Goal: Task Accomplishment & Management: Use online tool/utility

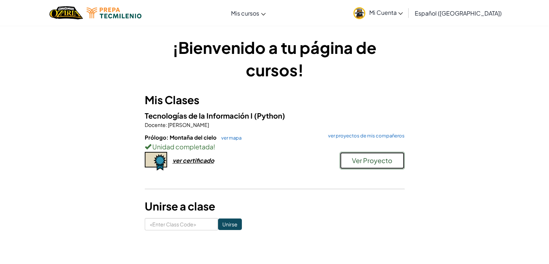
click at [347, 166] on button "Ver Proyecto" at bounding box center [372, 160] width 65 height 17
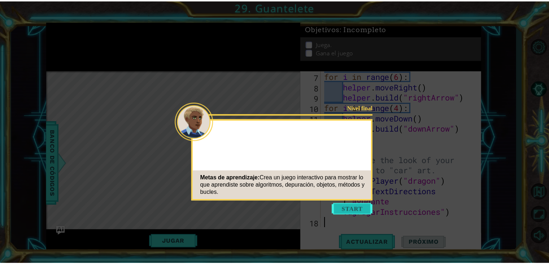
scroll to position [94, 0]
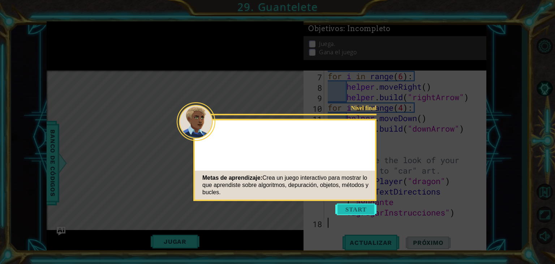
click at [345, 207] on button "Start" at bounding box center [355, 209] width 41 height 12
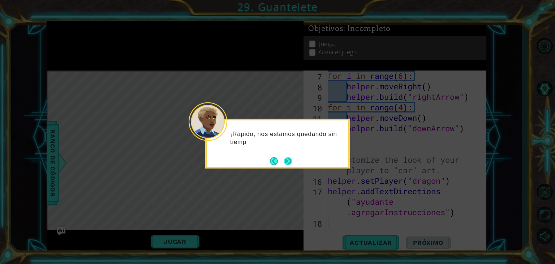
click at [289, 157] on button "Next" at bounding box center [288, 161] width 8 height 8
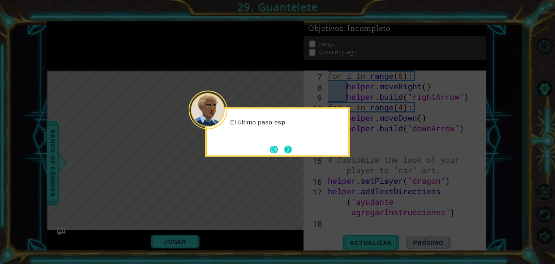
click at [284, 145] on button "Next" at bounding box center [288, 149] width 8 height 8
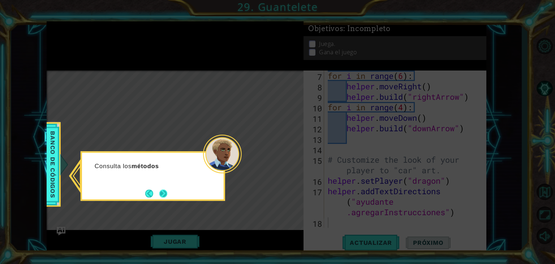
click at [159, 193] on button "Next" at bounding box center [163, 193] width 8 height 8
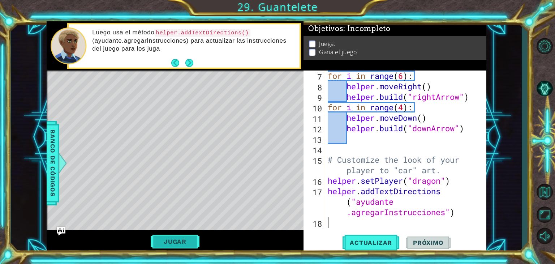
click at [181, 247] on button "Jugar" at bounding box center [175, 241] width 49 height 14
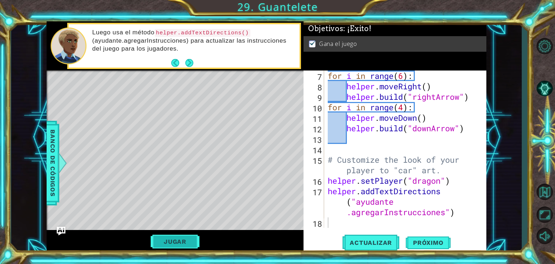
click at [290, 151] on div "Level Map" at bounding box center [214, 176] width 334 height 213
click at [424, 243] on span "Próximo" at bounding box center [428, 242] width 45 height 7
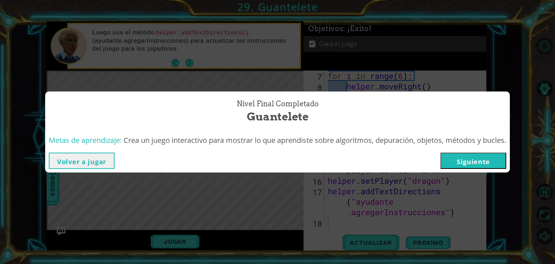
click at [492, 158] on button "Siguiente" at bounding box center [473, 160] width 66 height 16
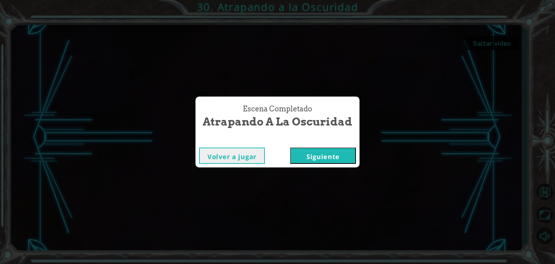
click at [316, 153] on button "Siguiente" at bounding box center [323, 155] width 66 height 16
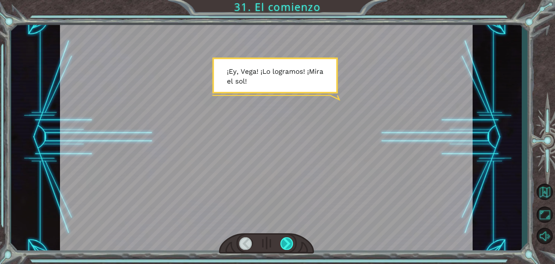
click at [287, 248] on div at bounding box center [286, 243] width 13 height 13
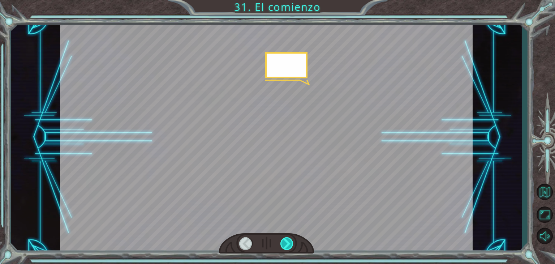
click at [283, 241] on div at bounding box center [286, 243] width 13 height 13
click at [290, 247] on div at bounding box center [286, 243] width 13 height 13
click at [287, 241] on div at bounding box center [286, 243] width 13 height 13
click at [284, 243] on div at bounding box center [286, 243] width 13 height 13
click at [286, 243] on div at bounding box center [286, 243] width 13 height 13
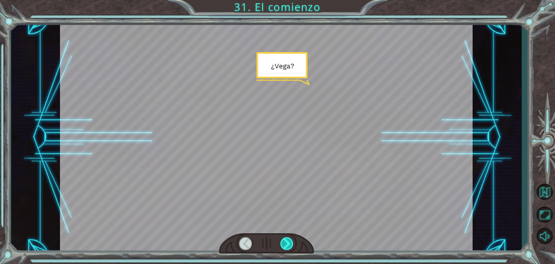
click at [288, 244] on div at bounding box center [286, 243] width 13 height 13
click at [288, 242] on div at bounding box center [286, 243] width 13 height 13
click at [288, 245] on div at bounding box center [286, 243] width 13 height 13
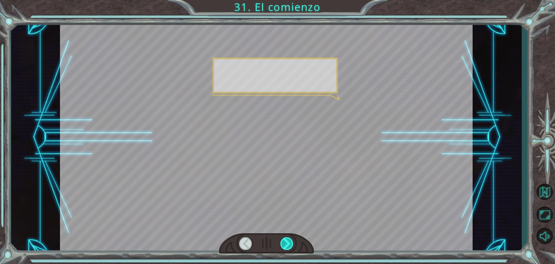
click at [289, 248] on div at bounding box center [286, 243] width 13 height 13
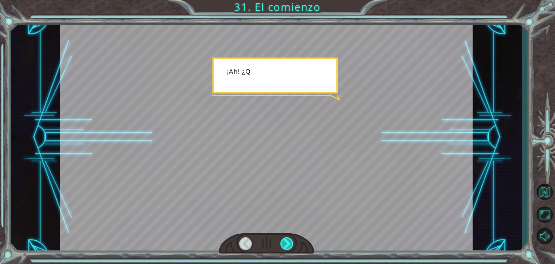
click at [289, 246] on div at bounding box center [286, 243] width 13 height 13
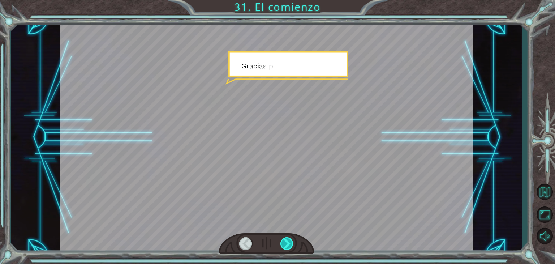
click at [289, 249] on div at bounding box center [286, 243] width 13 height 13
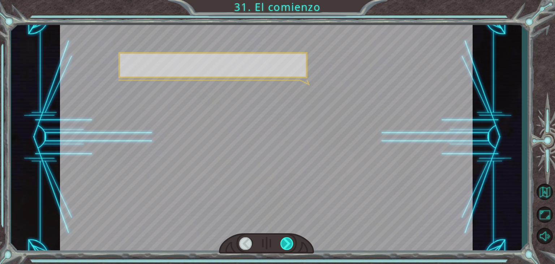
click at [287, 250] on div at bounding box center [266, 243] width 95 height 21
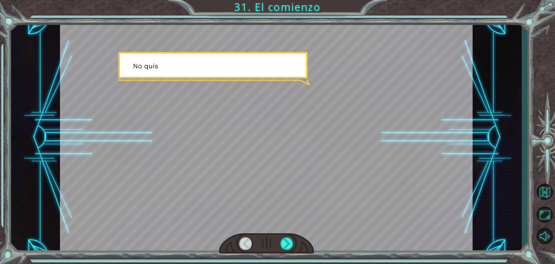
click at [286, 247] on div at bounding box center [286, 243] width 13 height 13
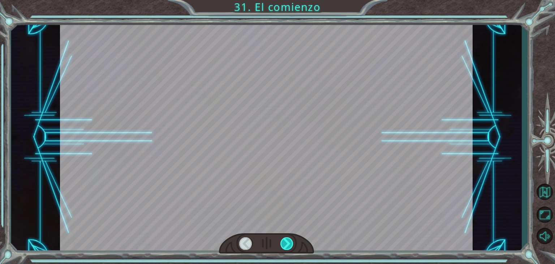
click at [286, 246] on div at bounding box center [286, 243] width 13 height 13
click at [289, 245] on div at bounding box center [286, 243] width 13 height 13
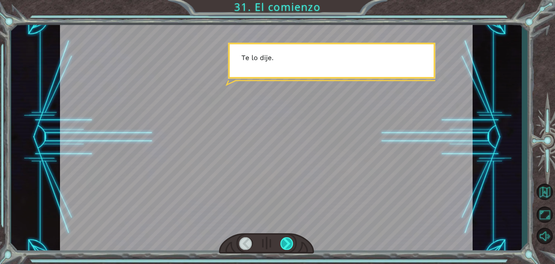
click at [286, 241] on div at bounding box center [286, 243] width 13 height 13
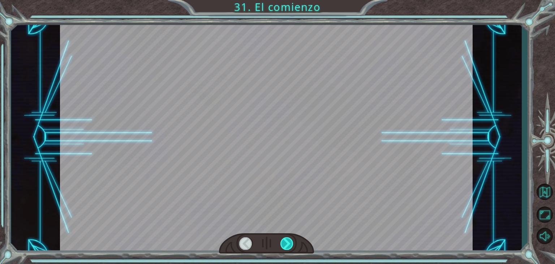
click at [287, 241] on div at bounding box center [286, 243] width 13 height 13
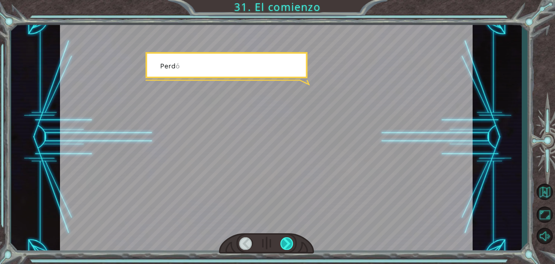
click at [289, 244] on div at bounding box center [286, 243] width 13 height 13
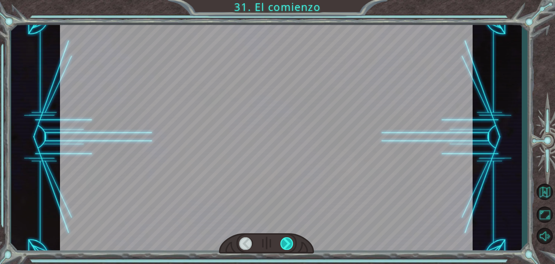
click at [289, 247] on div at bounding box center [286, 243] width 13 height 13
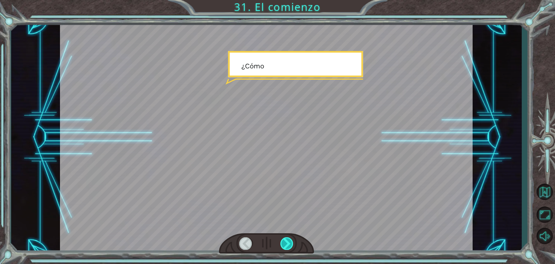
click at [286, 243] on div at bounding box center [286, 243] width 13 height 13
click at [285, 242] on div at bounding box center [286, 243] width 13 height 13
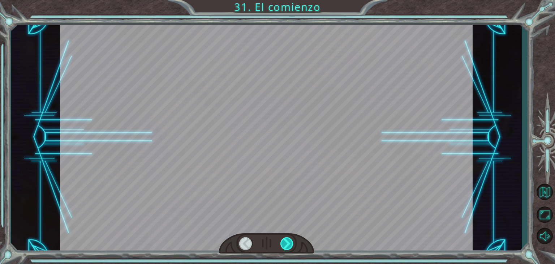
click at [285, 241] on div at bounding box center [286, 243] width 13 height 13
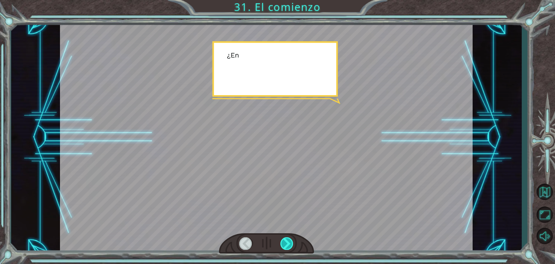
click at [286, 244] on div at bounding box center [286, 243] width 13 height 13
click at [285, 246] on div at bounding box center [286, 243] width 13 height 13
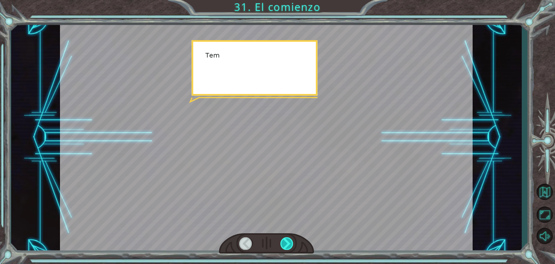
click at [283, 246] on div at bounding box center [286, 243] width 13 height 13
click at [283, 244] on div at bounding box center [286, 243] width 13 height 13
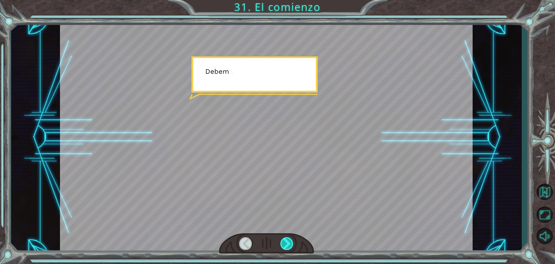
click at [286, 245] on div at bounding box center [286, 243] width 13 height 13
click at [286, 243] on div at bounding box center [286, 243] width 13 height 13
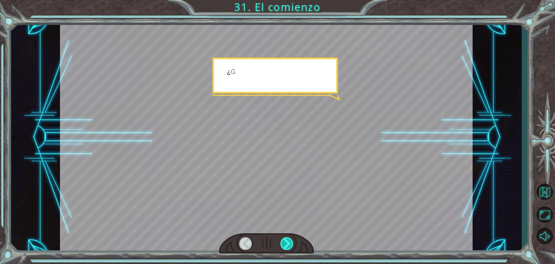
click at [286, 244] on div at bounding box center [286, 243] width 13 height 13
click at [285, 241] on div at bounding box center [286, 243] width 13 height 13
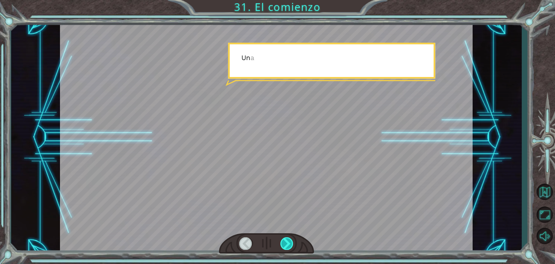
click at [285, 243] on div at bounding box center [286, 243] width 13 height 13
click at [286, 243] on div at bounding box center [286, 243] width 13 height 13
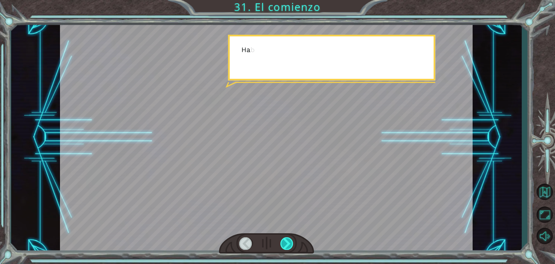
click at [287, 244] on div at bounding box center [286, 243] width 13 height 13
click at [285, 243] on div at bounding box center [286, 243] width 13 height 13
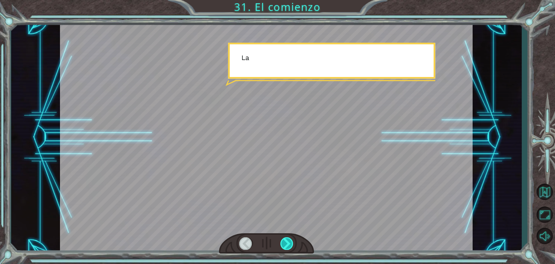
click at [287, 243] on div at bounding box center [286, 243] width 13 height 13
click at [286, 241] on div at bounding box center [286, 243] width 13 height 13
click at [286, 244] on div at bounding box center [286, 243] width 13 height 13
click at [286, 246] on div at bounding box center [286, 243] width 13 height 13
click at [287, 245] on div at bounding box center [286, 243] width 13 height 13
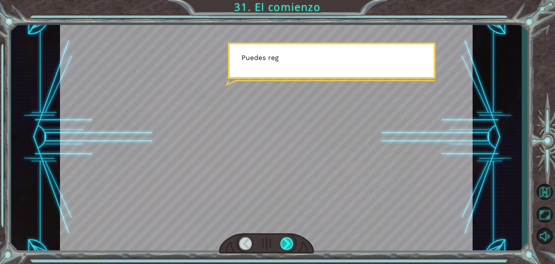
click at [290, 243] on div at bounding box center [286, 243] width 13 height 13
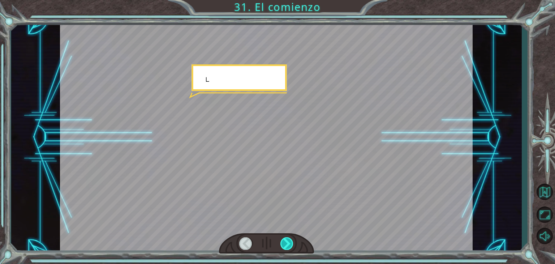
click at [289, 245] on div at bounding box center [286, 243] width 13 height 13
click at [292, 244] on div at bounding box center [286, 243] width 13 height 13
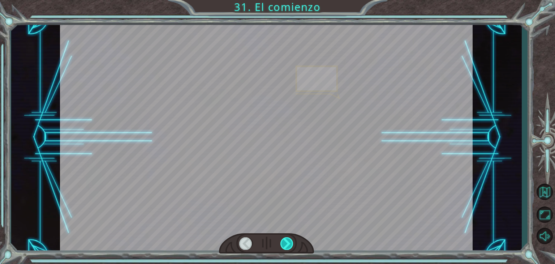
click at [292, 246] on div at bounding box center [286, 243] width 13 height 13
click at [293, 242] on div at bounding box center [286, 243] width 13 height 13
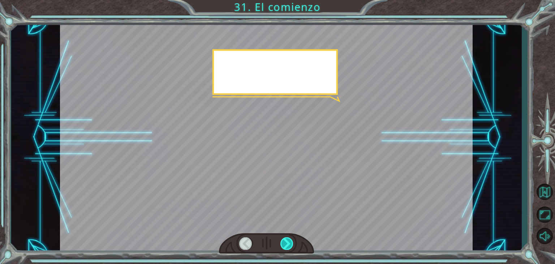
click at [291, 241] on div at bounding box center [286, 243] width 13 height 13
click at [292, 240] on div at bounding box center [286, 243] width 13 height 13
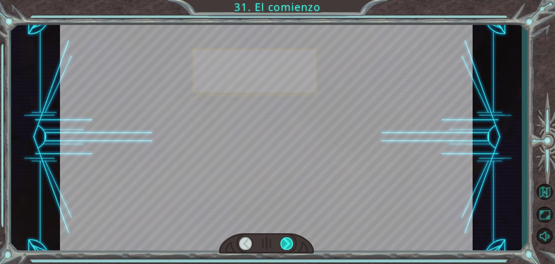
click at [290, 239] on div at bounding box center [286, 243] width 13 height 13
click at [288, 241] on div at bounding box center [286, 243] width 13 height 13
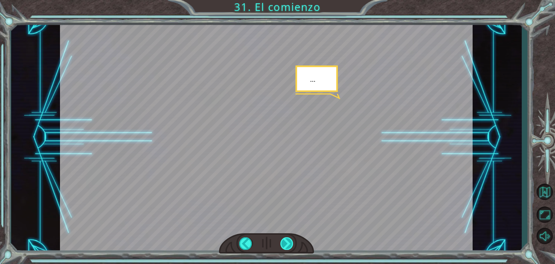
click at [290, 243] on div at bounding box center [286, 243] width 13 height 13
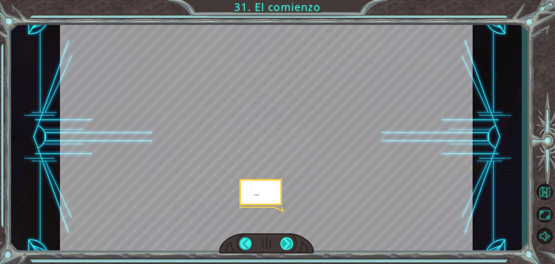
click at [288, 241] on div at bounding box center [286, 243] width 13 height 13
click at [286, 243] on div at bounding box center [286, 243] width 13 height 13
click at [290, 247] on div at bounding box center [286, 243] width 13 height 13
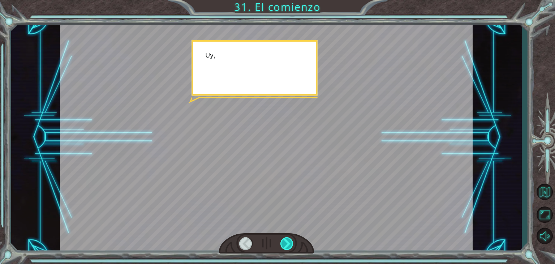
click at [287, 248] on div at bounding box center [286, 243] width 13 height 13
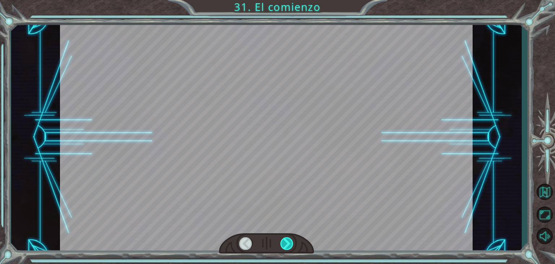
click at [291, 243] on div at bounding box center [286, 243] width 13 height 13
click at [292, 244] on div at bounding box center [286, 243] width 13 height 13
click at [291, 248] on div at bounding box center [286, 243] width 13 height 13
click at [287, 242] on div at bounding box center [286, 243] width 13 height 13
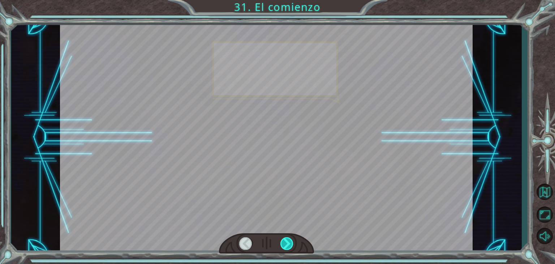
click at [287, 246] on div at bounding box center [286, 243] width 13 height 13
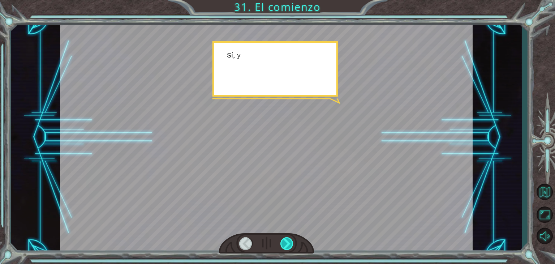
click at [287, 248] on div at bounding box center [286, 243] width 13 height 13
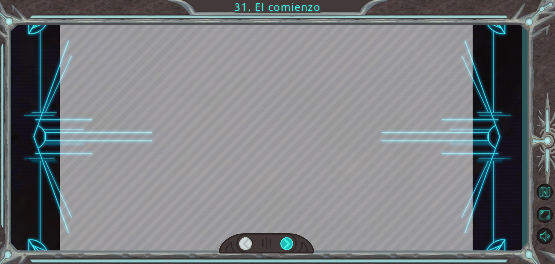
click at [286, 247] on div at bounding box center [286, 243] width 13 height 13
click at [286, 248] on div at bounding box center [286, 243] width 13 height 13
click at [289, 249] on div at bounding box center [286, 243] width 13 height 13
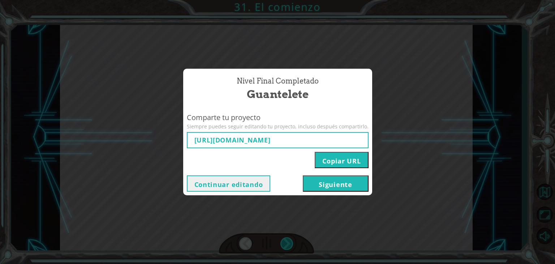
type input "[URL][DOMAIN_NAME]"
click at [336, 191] on button "Siguiente" at bounding box center [336, 183] width 66 height 16
